Goal: Information Seeking & Learning: Learn about a topic

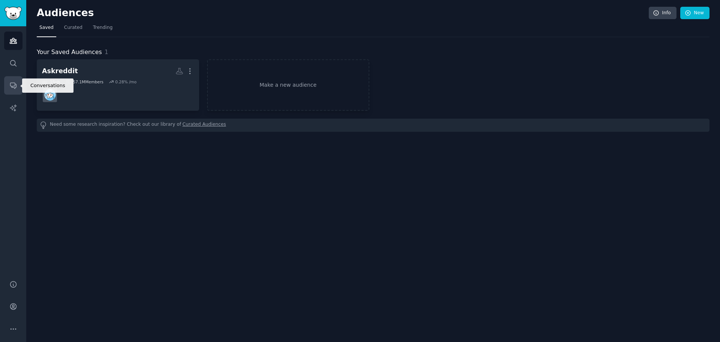
click at [12, 92] on link "Conversations" at bounding box center [13, 85] width 18 height 18
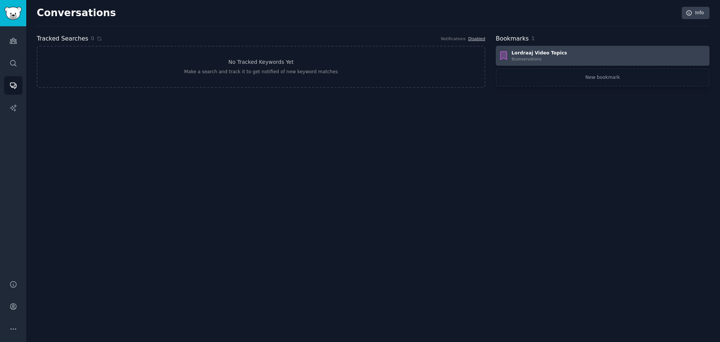
click at [516, 53] on div "Lordraaj Video Topics" at bounding box center [538, 53] width 55 height 7
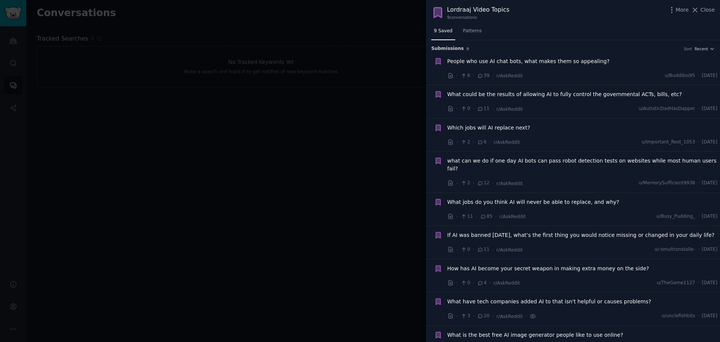
click at [402, 82] on div at bounding box center [360, 171] width 720 height 342
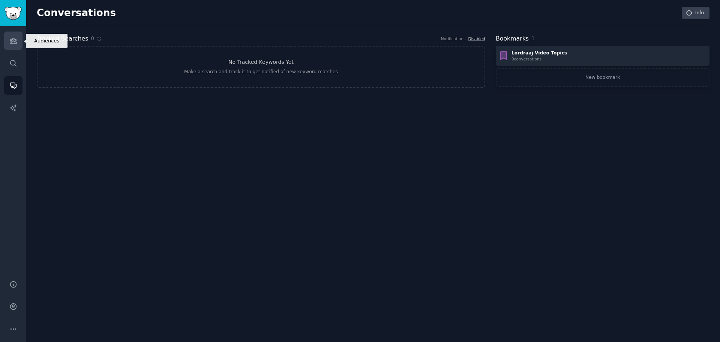
click at [10, 44] on icon "Sidebar" at bounding box center [13, 41] width 8 height 8
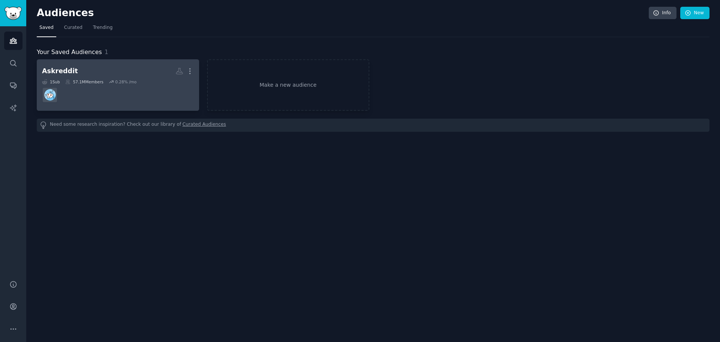
click at [72, 77] on h2 "Askreddit More" at bounding box center [118, 70] width 152 height 13
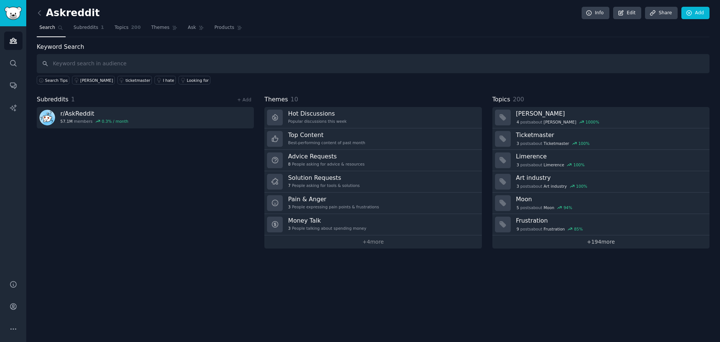
click at [575, 243] on link "+ 194 more" at bounding box center [600, 241] width 217 height 13
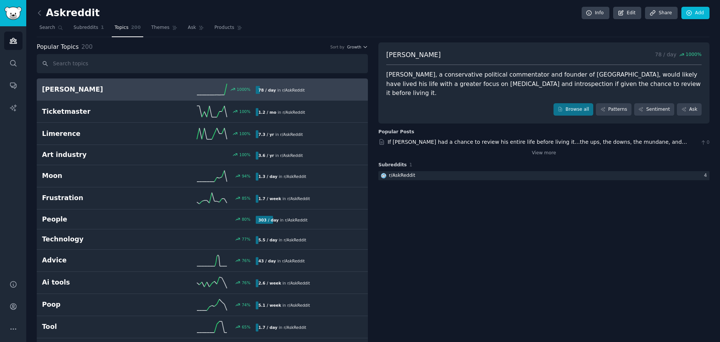
click at [359, 51] on div "Popular Topics 200 Sort by Growth" at bounding box center [202, 46] width 331 height 9
click at [359, 44] on span "Growth" at bounding box center [354, 46] width 14 height 5
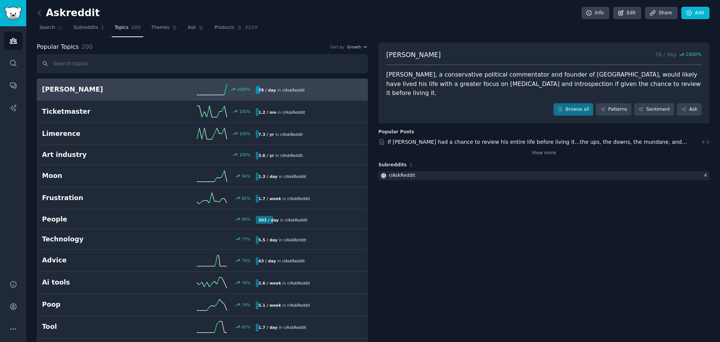
click at [67, 89] on h2 "[PERSON_NAME]" at bounding box center [95, 89] width 107 height 9
click at [580, 103] on link "Browse all" at bounding box center [573, 109] width 40 height 13
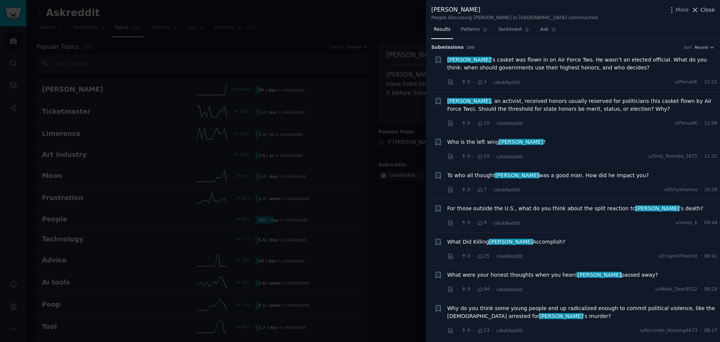
click at [706, 9] on span "Close" at bounding box center [707, 10] width 14 height 8
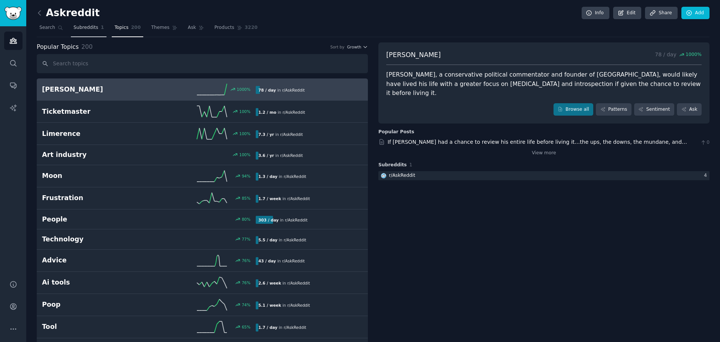
click at [78, 29] on span "Subreddits" at bounding box center [85, 27] width 25 height 7
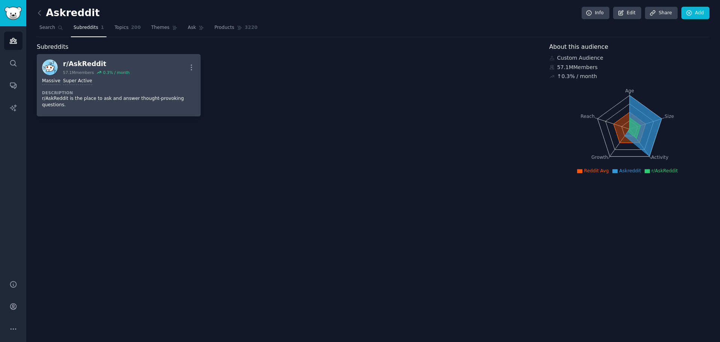
click at [96, 67] on div "r/ AskReddit" at bounding box center [96, 63] width 67 height 9
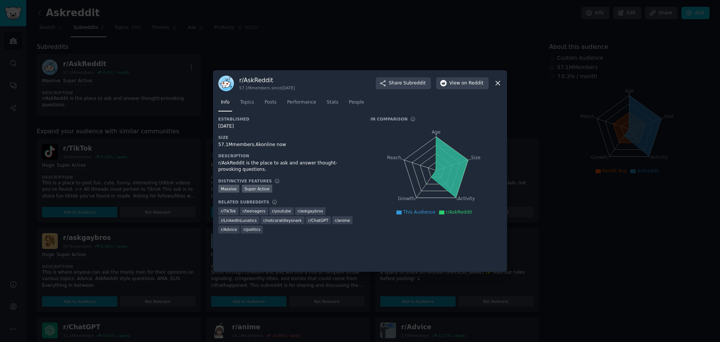
click at [499, 81] on icon at bounding box center [498, 83] width 4 height 4
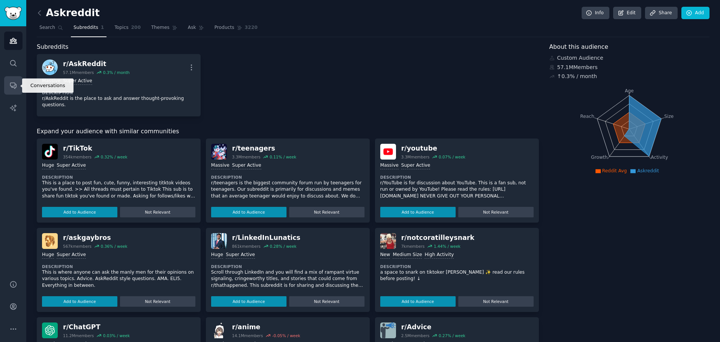
click at [9, 88] on icon "Sidebar" at bounding box center [13, 85] width 8 height 8
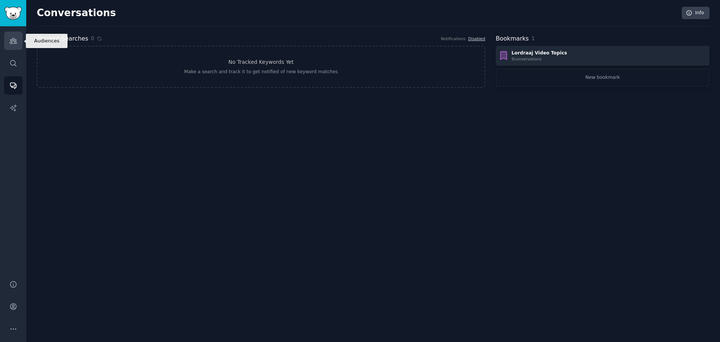
click at [16, 49] on link "Audiences" at bounding box center [13, 40] width 18 height 18
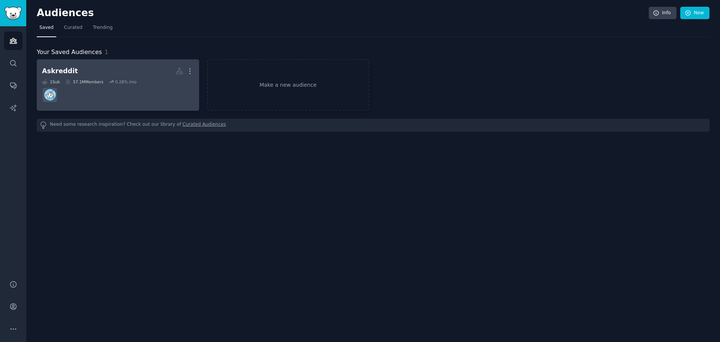
click at [56, 67] on div "Askreddit" at bounding box center [60, 70] width 36 height 9
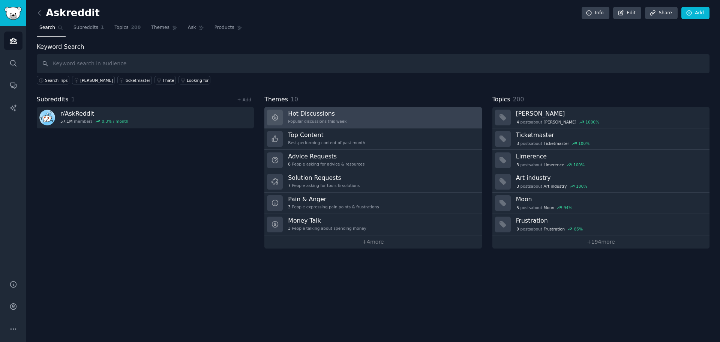
click at [302, 115] on h3 "Hot Discussions" at bounding box center [317, 113] width 58 height 8
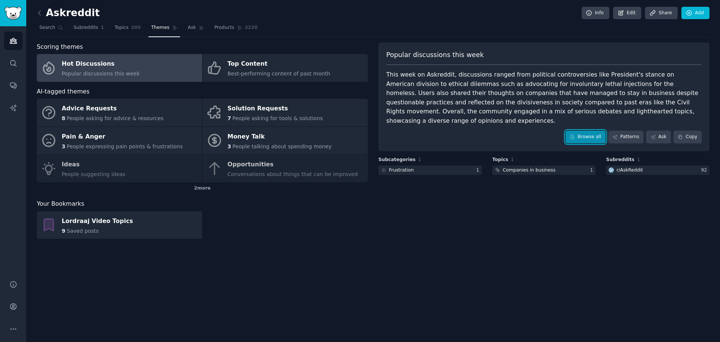
click at [575, 134] on icon at bounding box center [572, 136] width 5 height 5
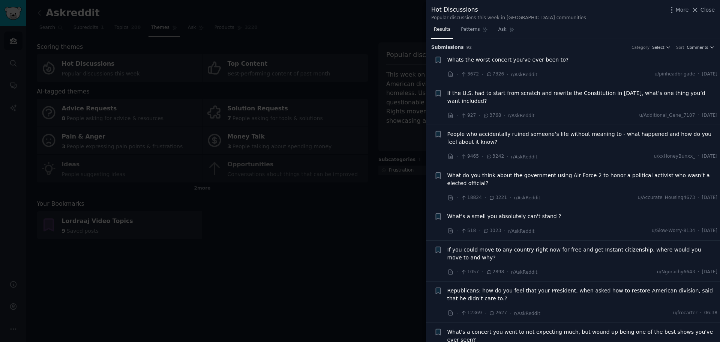
click at [701, 11] on button "Close" at bounding box center [703, 10] width 24 height 8
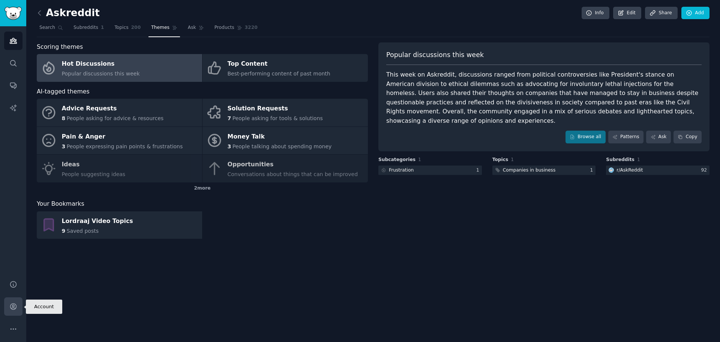
click at [15, 311] on link "Account" at bounding box center [13, 306] width 18 height 18
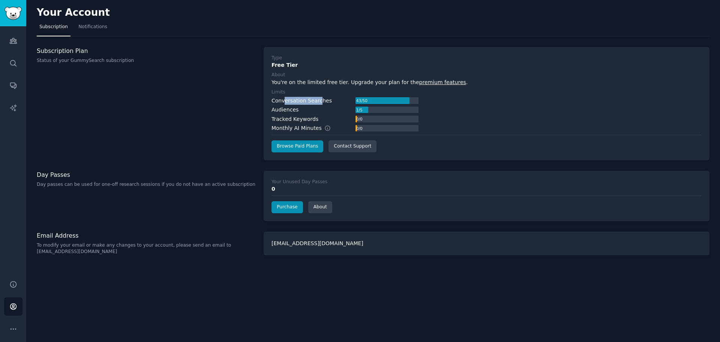
drag, startPoint x: 286, startPoint y: 102, endPoint x: 317, endPoint y: 101, distance: 31.1
click at [317, 101] on div "Conversation Searches" at bounding box center [301, 101] width 60 height 8
